Goal: Navigation & Orientation: Find specific page/section

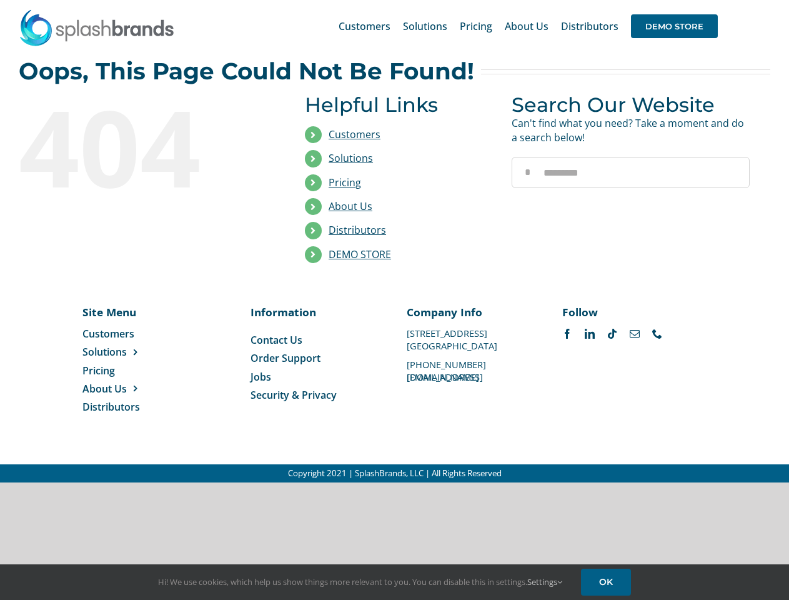
click at [394, 241] on li "Distributors" at bounding box center [399, 231] width 188 height 24
click at [713, 0] on div "Search for: * Customers Solutions Stores New Hire Kits Manufacturing Store Mark…" at bounding box center [395, 26] width 752 height 52
click at [674, 26] on span "DEMO STORE" at bounding box center [674, 26] width 87 height 24
click at [360, 254] on link "DEMO STORE" at bounding box center [360, 254] width 62 height 14
click at [124, 352] on span "Solutions" at bounding box center [104, 352] width 44 height 14
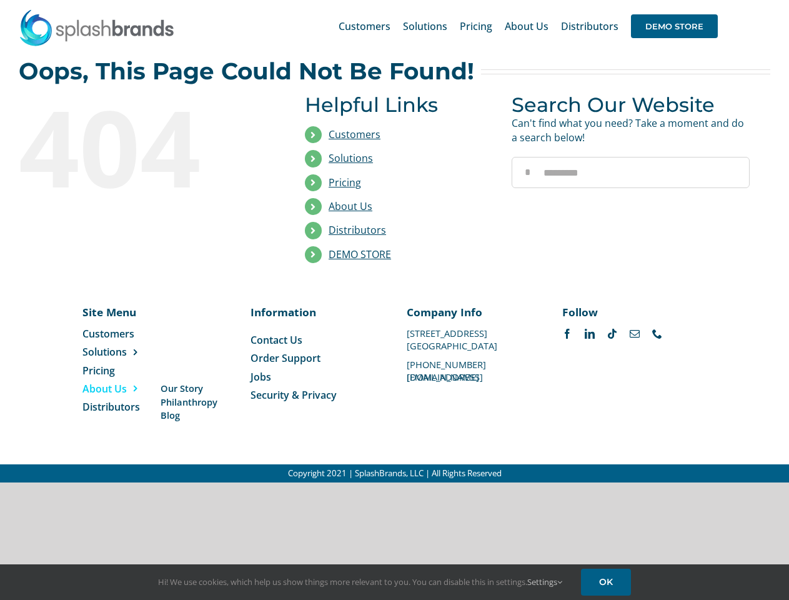
click at [124, 389] on span "About Us" at bounding box center [104, 389] width 44 height 14
click at [546, 582] on link "Settings" at bounding box center [544, 581] width 35 height 11
click at [608, 582] on div "Hi! We use cookies, which help us show things more relevant to you. You can dis…" at bounding box center [394, 582] width 789 height 36
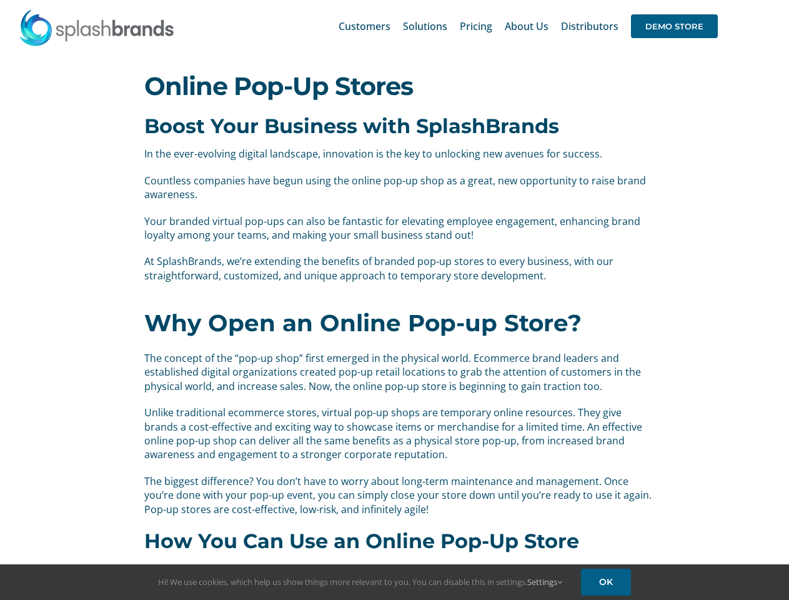
click at [394, 300] on div "Why Open an Online Pop-up Store? The concept of the “pop-up shop” first emerged…" at bounding box center [395, 412] width 520 height 234
click at [713, 0] on div "Search for: * Customers Solutions Stores New Hire Kits Manufacturing Store Mark…" at bounding box center [395, 26] width 752 height 52
click at [674, 26] on span "DEMO STORE" at bounding box center [674, 26] width 87 height 24
click at [546, 582] on link "Settings" at bounding box center [544, 581] width 35 height 11
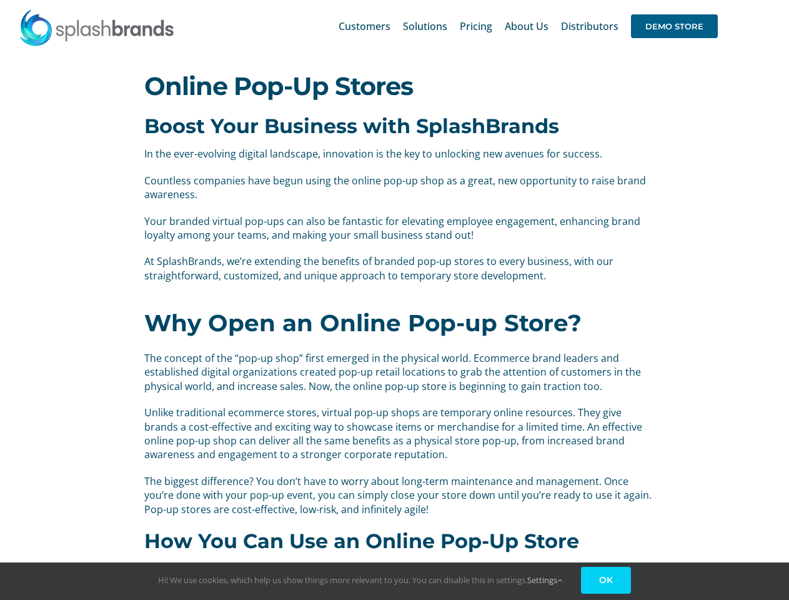
click at [608, 582] on div "Hi! We use cookies, which help us show things more relevant to you. You can dis…" at bounding box center [394, 580] width 789 height 37
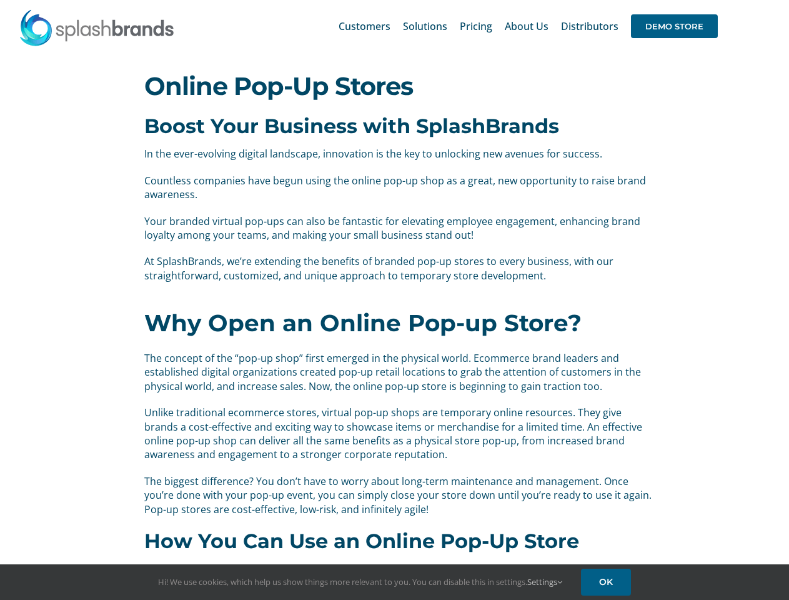
click at [394, 300] on div "Why Open an Online Pop-up Store? The concept of the “pop-up shop” first emerged…" at bounding box center [395, 412] width 520 height 234
click at [713, 0] on div "Search for: * Customers Solutions Stores New Hire Kits Manufacturing Store Mark…" at bounding box center [395, 26] width 752 height 52
click at [674, 26] on span "DEMO STORE" at bounding box center [674, 26] width 87 height 24
click at [546, 582] on link "Settings" at bounding box center [544, 581] width 35 height 11
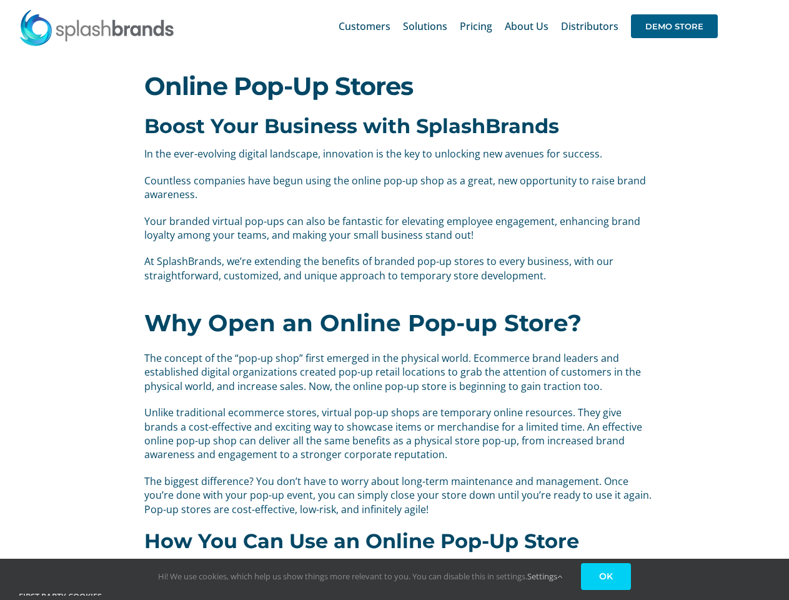
click at [608, 582] on link "OK" at bounding box center [606, 576] width 50 height 27
